Goal: Register for event/course

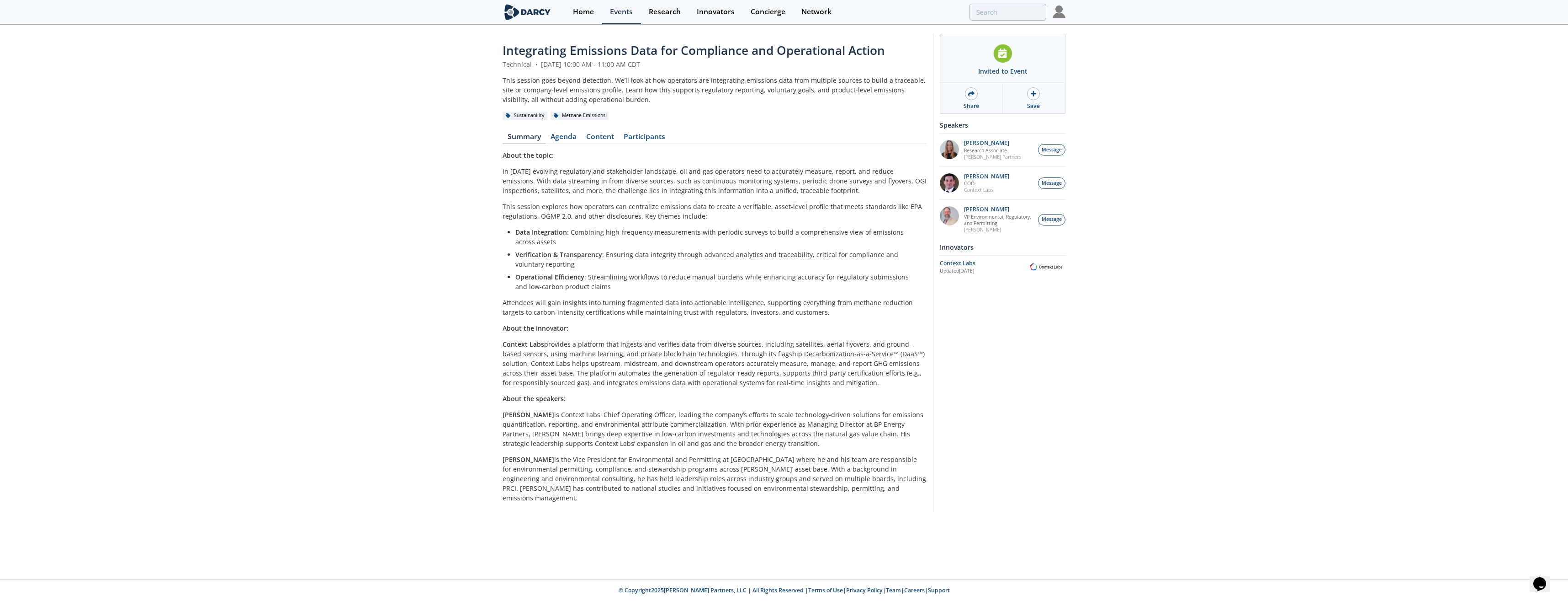
click at [616, 17] on link "Events" at bounding box center [621, 12] width 39 height 24
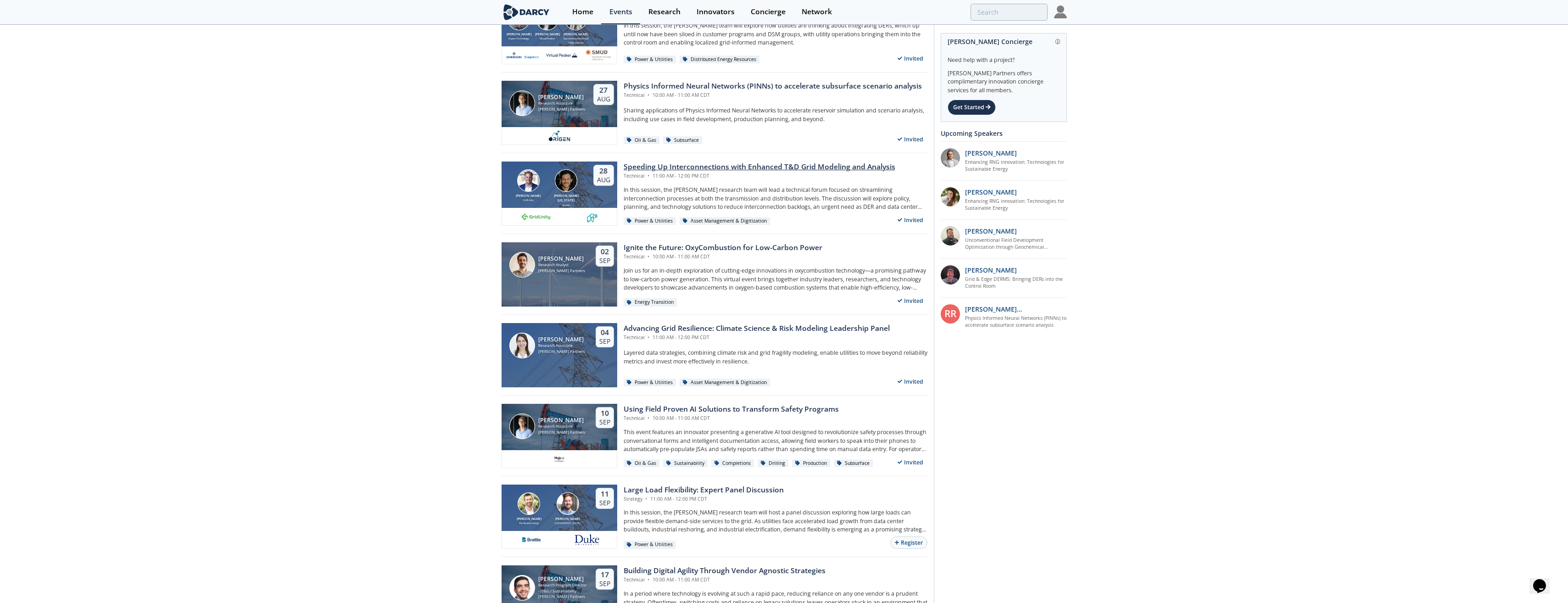
scroll to position [321, 0]
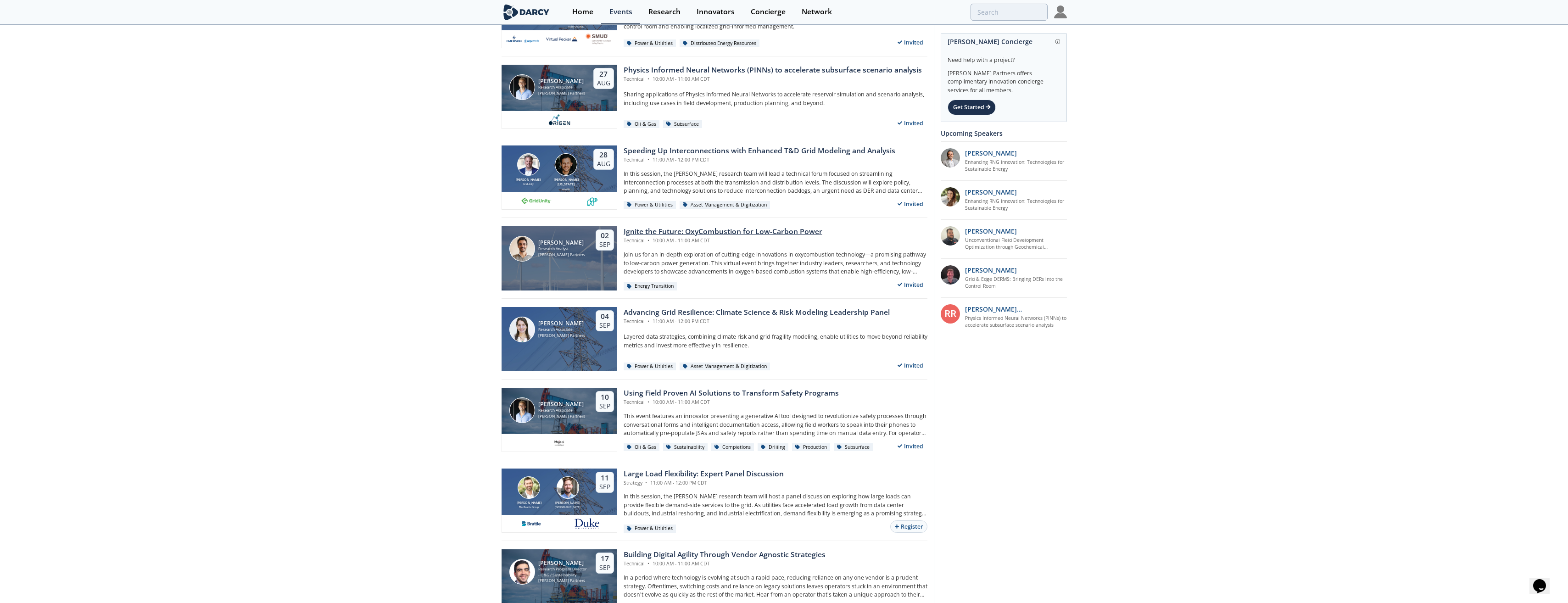
click at [737, 233] on div "Ignite the Future: OxyCombustion for Low-Carbon Power" at bounding box center [723, 231] width 199 height 11
